Goal: Transaction & Acquisition: Download file/media

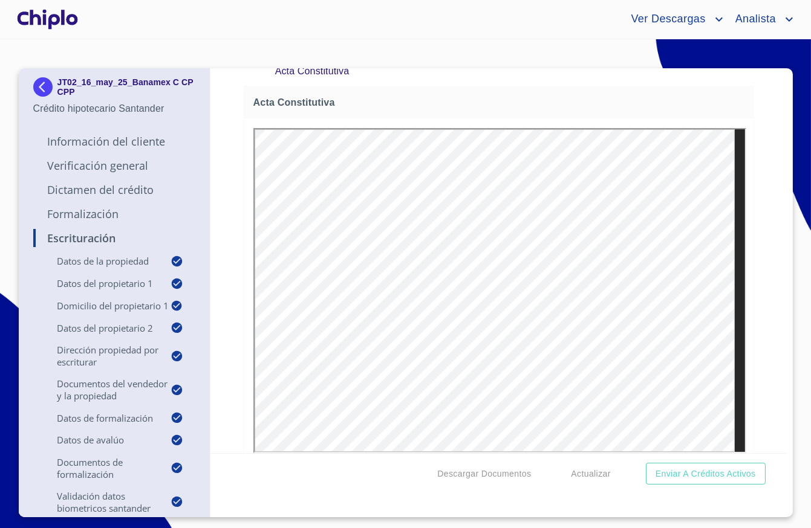
scroll to position [1842, 0]
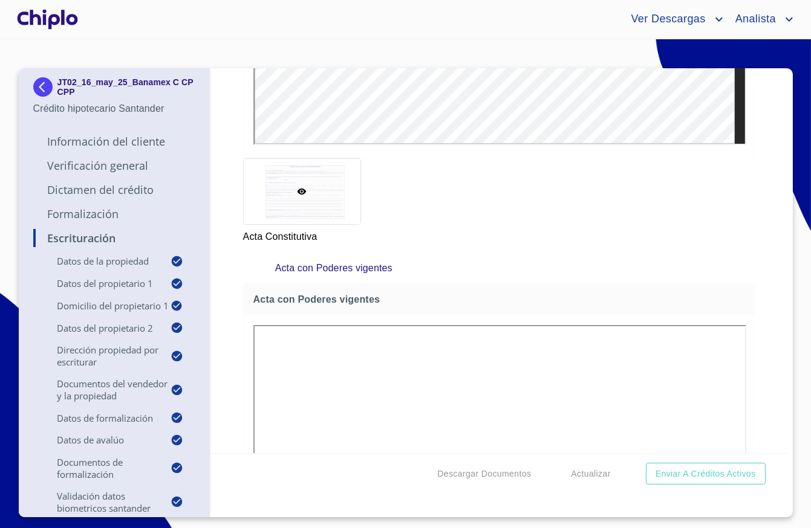
click at [760, 241] on div "Escrituración Datos de la propiedad Tipo de propiedad   * CASA EN CONDOMINIO ​ …" at bounding box center [498, 260] width 576 height 385
click at [473, 474] on span "Descargar Documentos" at bounding box center [484, 474] width 94 height 15
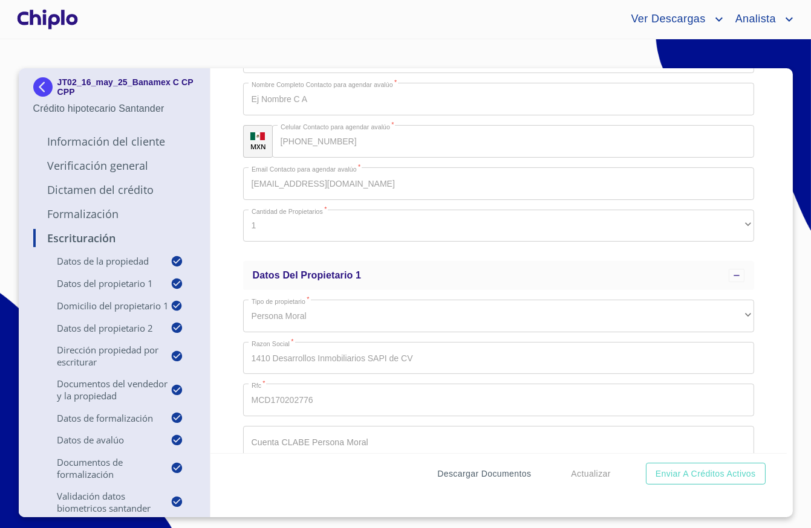
click at [462, 477] on span "Descargar Documentos" at bounding box center [484, 474] width 94 height 15
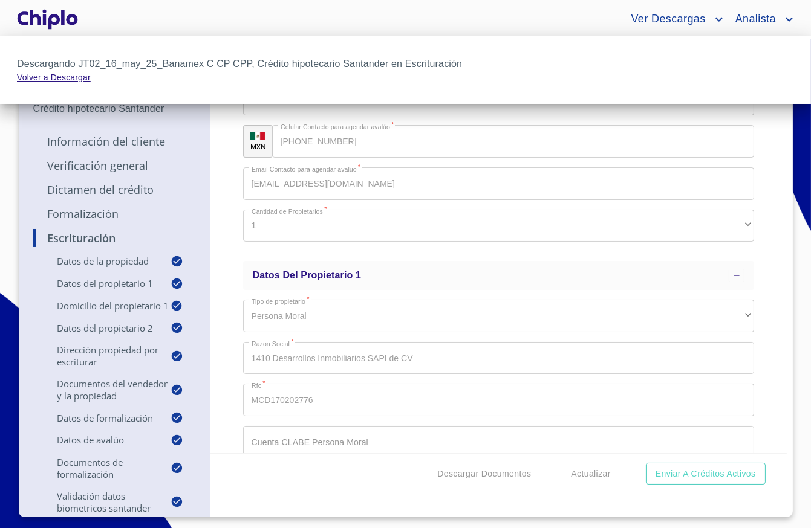
click at [83, 77] on link "Volver a Descargar" at bounding box center [54, 78] width 74 height 10
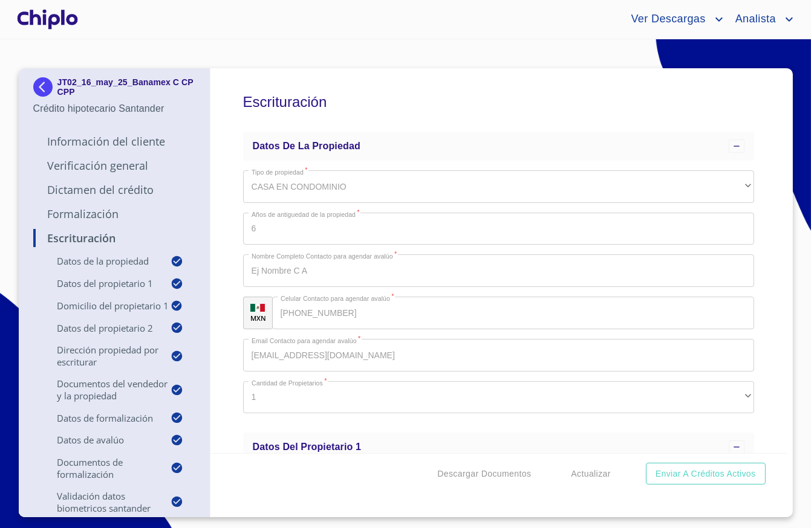
click at [478, 461] on div "Descargar Documentos Actualizar Enviar a Créditos Activos" at bounding box center [498, 473] width 576 height 41
click at [478, 468] on span "Descargar Documentos" at bounding box center [484, 474] width 94 height 15
